Goal: Find specific page/section: Find specific page/section

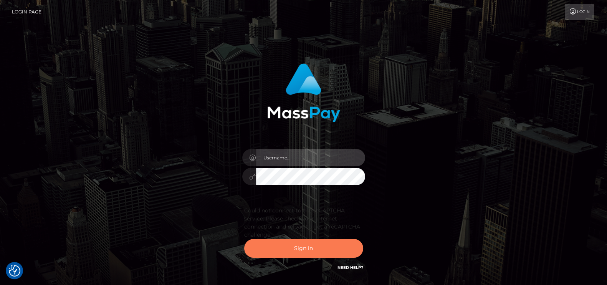
type input "petros.kidane"
click at [289, 245] on button "Sign in" at bounding box center [303, 248] width 119 height 19
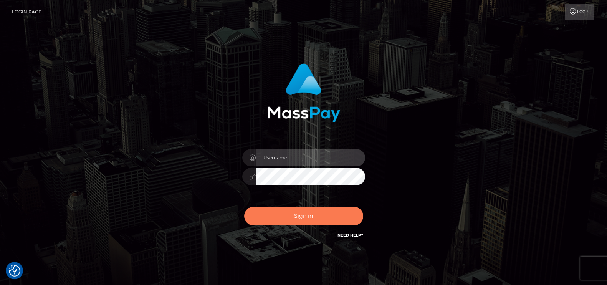
type input "petros.kidane"
click at [304, 213] on button "Sign in" at bounding box center [303, 216] width 119 height 19
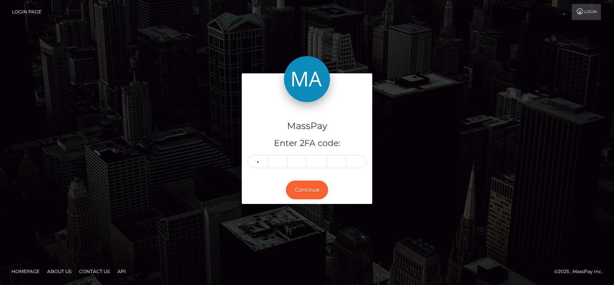
type input "2"
type input "8"
type input "5"
type input "0"
type input "7"
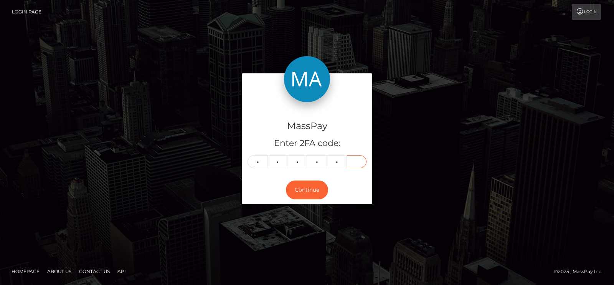
type input "5"
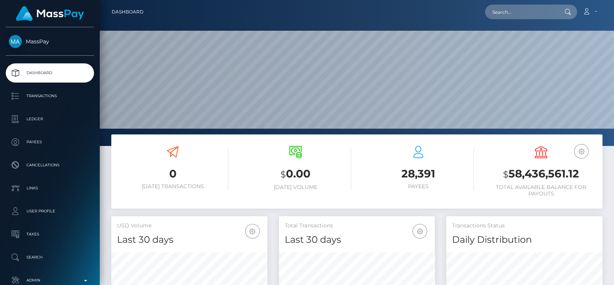
scroll to position [136, 156]
click at [512, 16] on input "text" at bounding box center [521, 12] width 72 height 15
paste input "rob3rtafoxx@gmail.com"
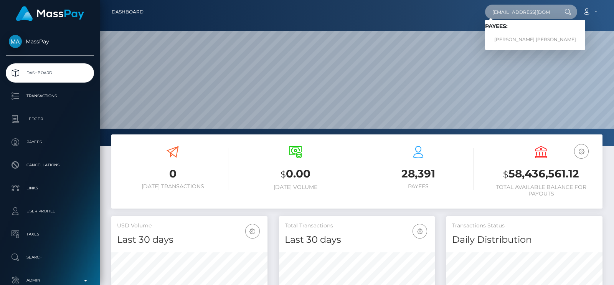
type input "rob3rtafoxx@gmail.com"
click at [524, 33] on link "RICHARD DELA CRUZ PASCUAL" at bounding box center [535, 40] width 100 height 14
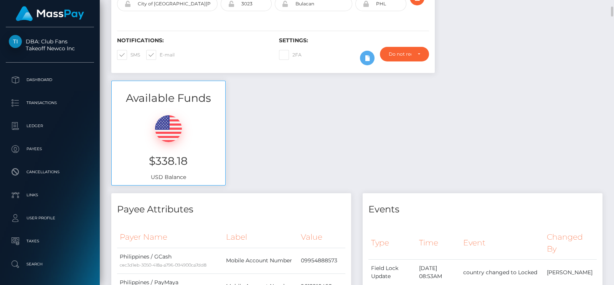
scroll to position [240, 0]
